Goal: Check status: Check status

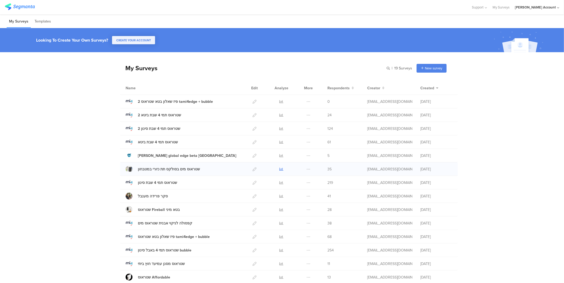
click at [280, 170] on icon at bounding box center [282, 169] width 4 height 4
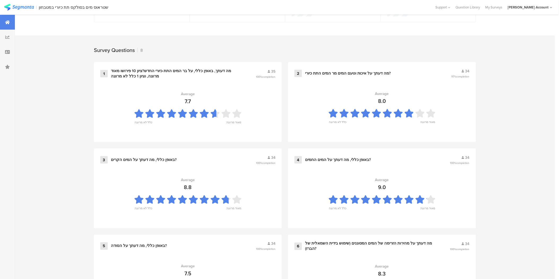
scroll to position [206, 0]
